Goal: Information Seeking & Learning: Check status

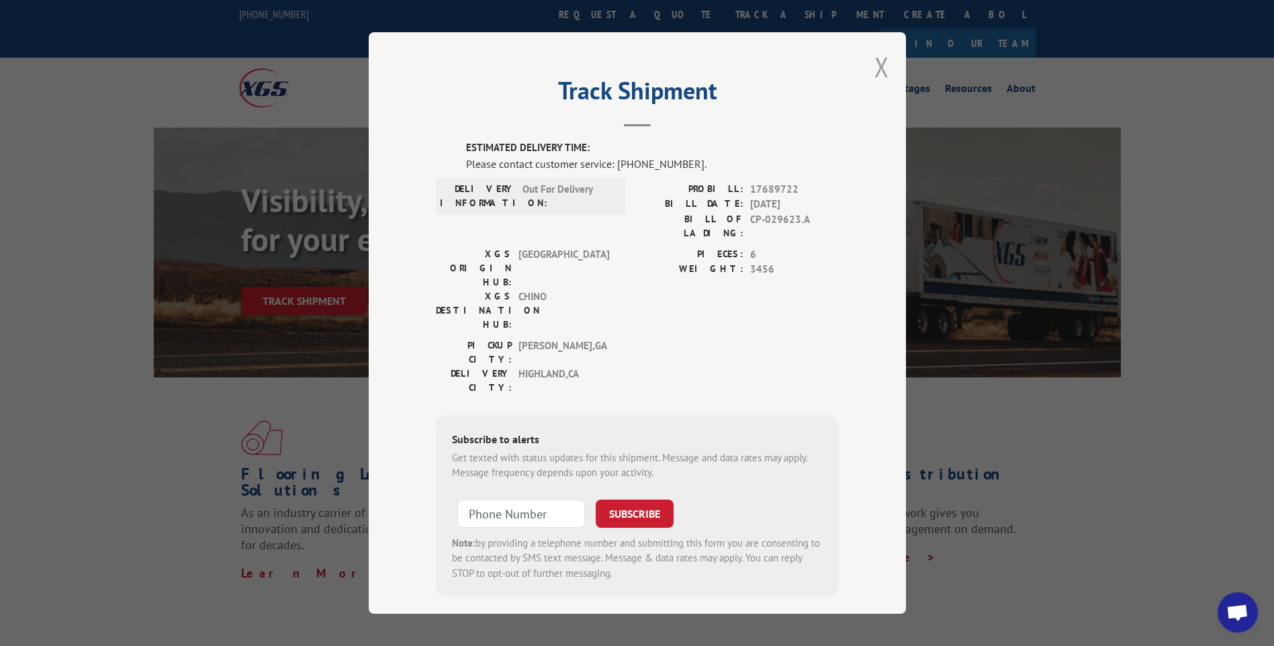
click at [880, 73] on button "Close modal" at bounding box center [881, 67] width 15 height 36
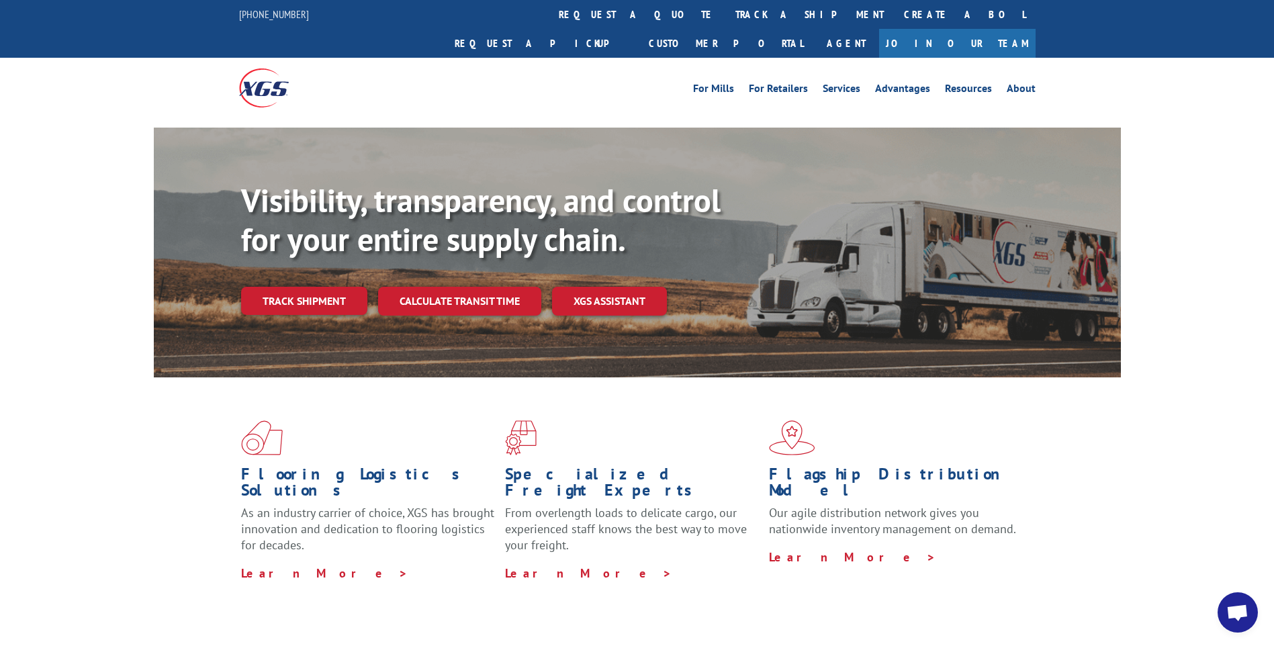
click at [128, 426] on div "Flooring Logistics Solutions As an industry carrier of choice, XGS has brought …" at bounding box center [637, 512] width 1274 height 270
click at [116, 415] on div "Flooring Logistics Solutions As an industry carrier of choice, XGS has brought …" at bounding box center [637, 512] width 1274 height 270
click at [309, 287] on link "Track shipment" at bounding box center [304, 301] width 126 height 28
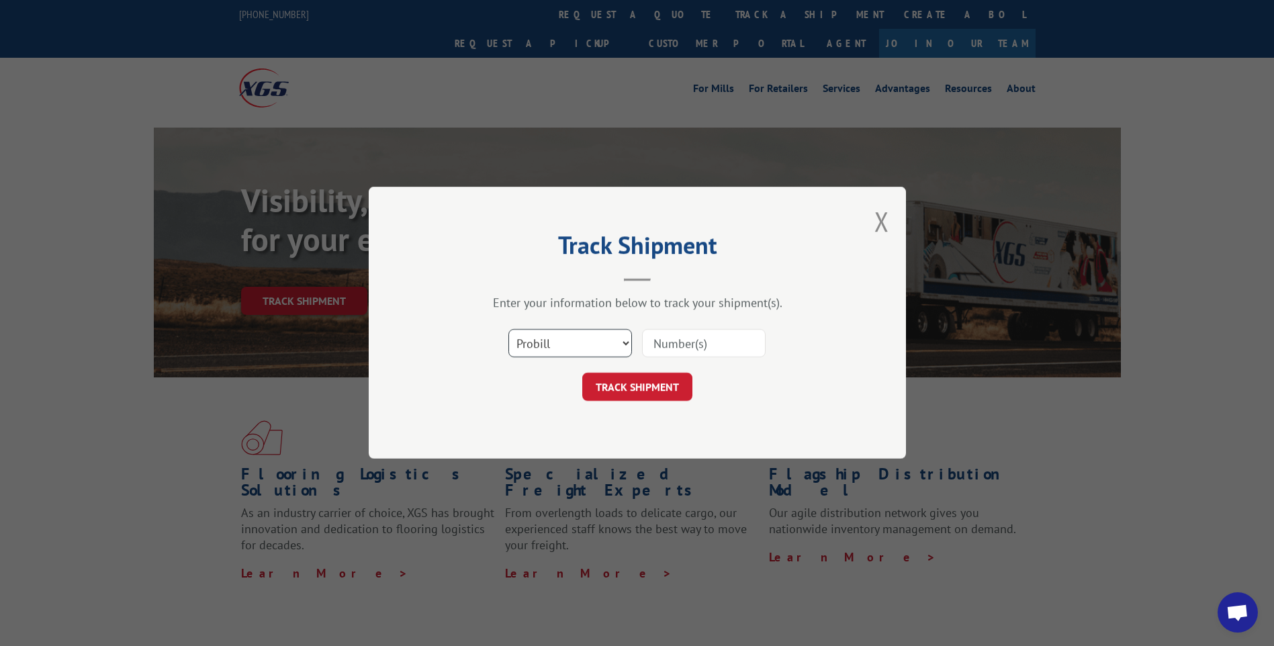
click at [546, 338] on select "Select category... Probill BOL PO" at bounding box center [570, 344] width 124 height 28
select select "bol"
click at [508, 330] on select "Select category... Probill BOL PO" at bounding box center [570, 344] width 124 height 28
click at [691, 343] on input at bounding box center [704, 344] width 124 height 28
type input "CP-029623.A"
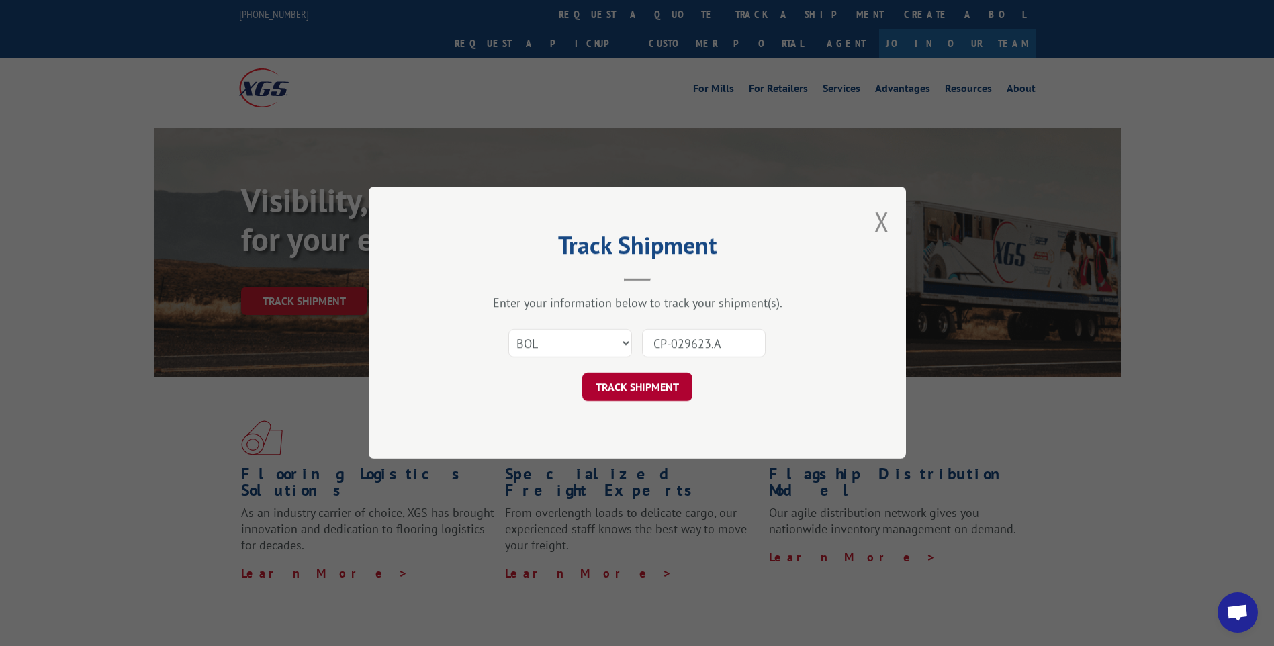
click at [642, 378] on button "TRACK SHIPMENT" at bounding box center [637, 387] width 110 height 28
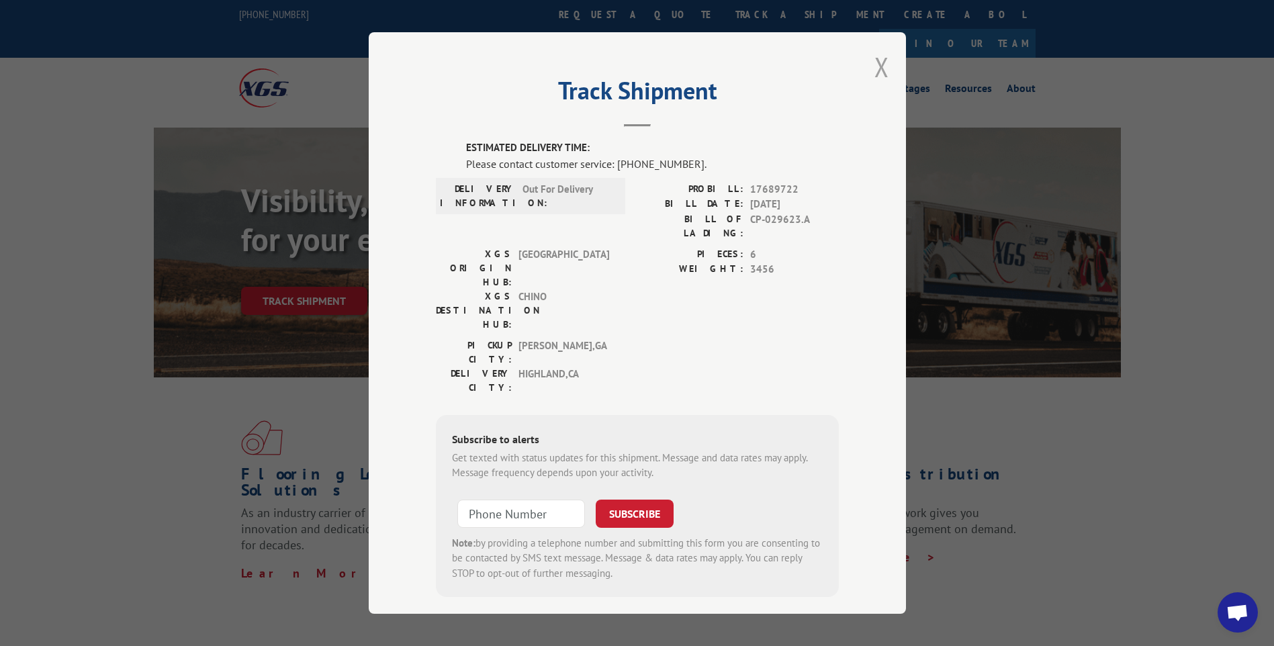
click at [883, 72] on button "Close modal" at bounding box center [881, 67] width 15 height 36
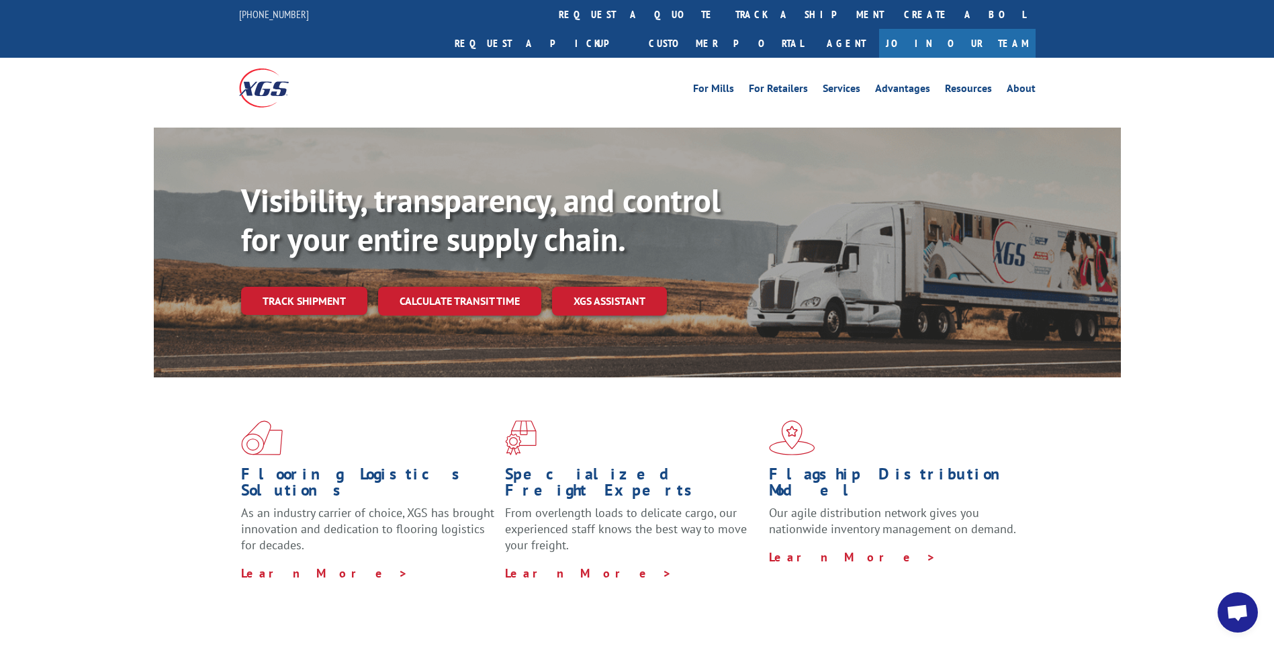
click at [115, 410] on div "Flooring Logistics Solutions As an industry carrier of choice, XGS has brought …" at bounding box center [637, 512] width 1274 height 270
